Goal: Navigation & Orientation: Find specific page/section

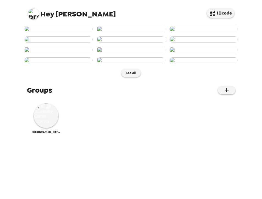
scroll to position [272, 0]
click at [49, 128] on img at bounding box center [46, 115] width 25 height 25
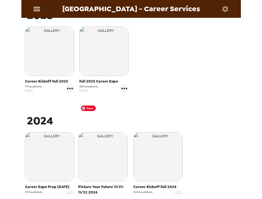
scroll to position [108, 0]
